Goal: Information Seeking & Learning: Find specific fact

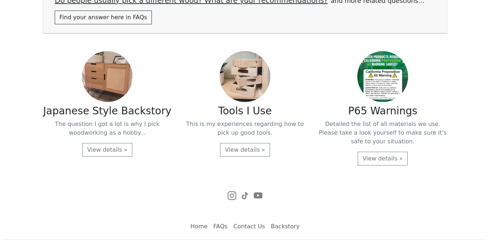
scroll to position [1506, 0]
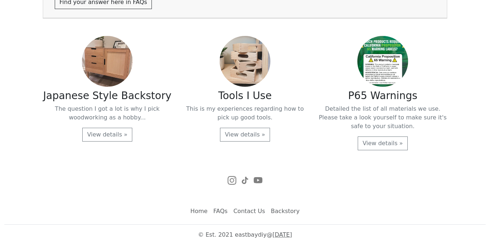
click at [224, 210] on link "FAQs" at bounding box center [221, 211] width 20 height 15
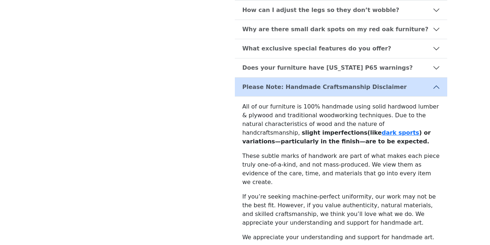
scroll to position [721, 0]
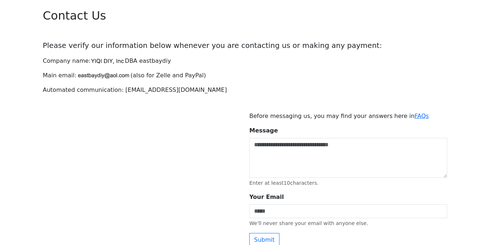
scroll to position [24, 0]
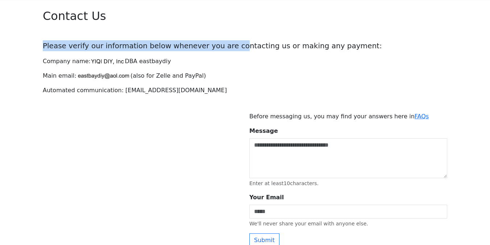
drag, startPoint x: 42, startPoint y: 45, endPoint x: 220, endPoint y: 47, distance: 178.1
click at [220, 47] on div "Contact Us Please verify our information below whenever you are contacting us o…" at bounding box center [244, 161] width 413 height 322
click at [220, 47] on p "Please verify our information below whenever you are contacting us or making an…" at bounding box center [245, 45] width 405 height 11
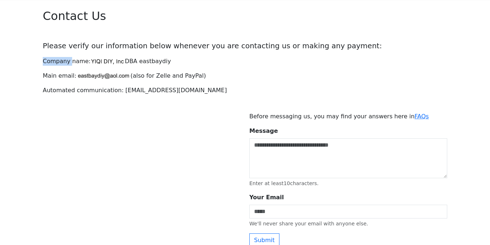
drag, startPoint x: 41, startPoint y: 61, endPoint x: 69, endPoint y: 61, distance: 27.9
click at [69, 61] on div "Contact Us Please verify our information below whenever you are contacting us o…" at bounding box center [244, 161] width 413 height 322
click at [40, 72] on div "Contact Us Please verify our information below whenever you are contacting us o…" at bounding box center [244, 161] width 413 height 322
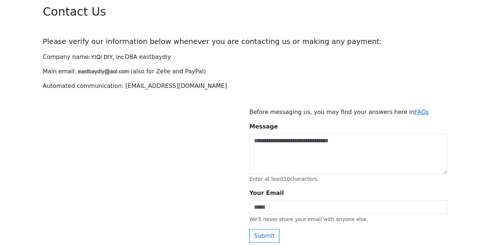
scroll to position [29, 0]
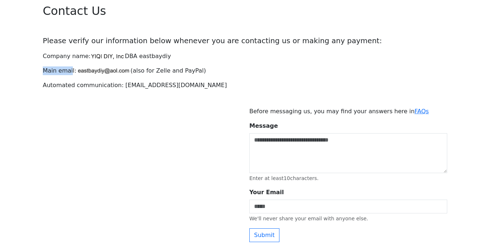
drag, startPoint x: 41, startPoint y: 72, endPoint x: 69, endPoint y: 72, distance: 27.2
click at [69, 72] on div "Contact Us Please verify our information below whenever you are contacting us o…" at bounding box center [244, 156] width 413 height 322
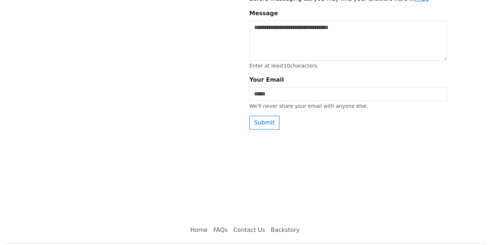
scroll to position [160, 0]
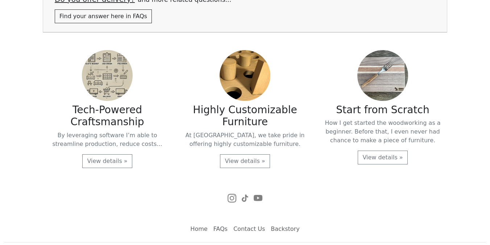
scroll to position [1509, 0]
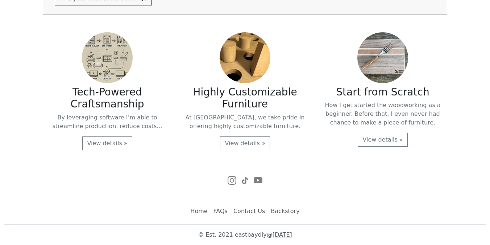
click at [223, 210] on link "FAQs" at bounding box center [221, 211] width 20 height 15
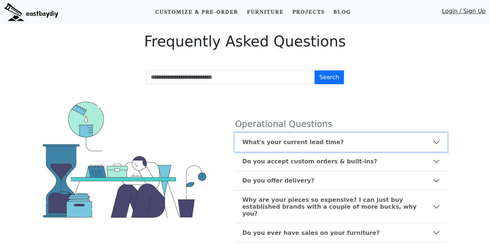
click at [268, 141] on b "What's your current lead time?" at bounding box center [293, 142] width 102 height 7
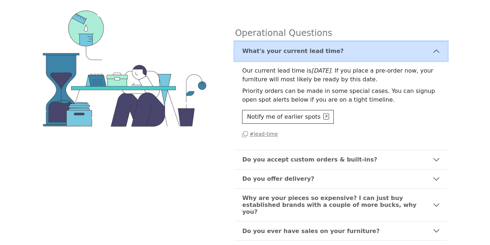
scroll to position [133, 0]
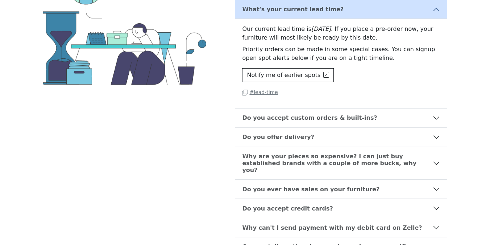
click at [263, 92] on small "# lead-time" at bounding box center [260, 92] width 36 height 6
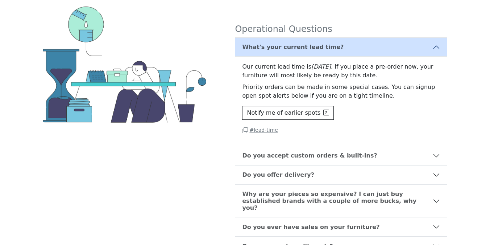
scroll to position [94, 0]
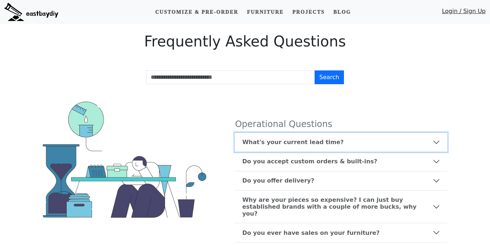
click at [296, 140] on b "What's your current lead time?" at bounding box center [293, 142] width 102 height 7
